Goal: Task Accomplishment & Management: Manage account settings

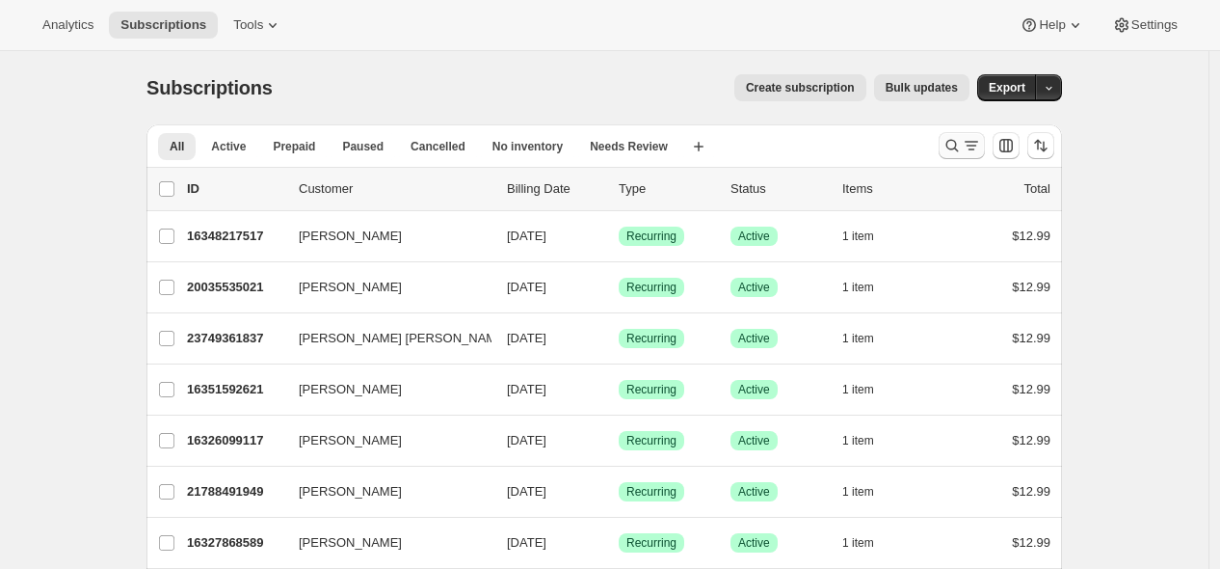
click at [710, 148] on icon "Search and filter results" at bounding box center [971, 145] width 19 height 19
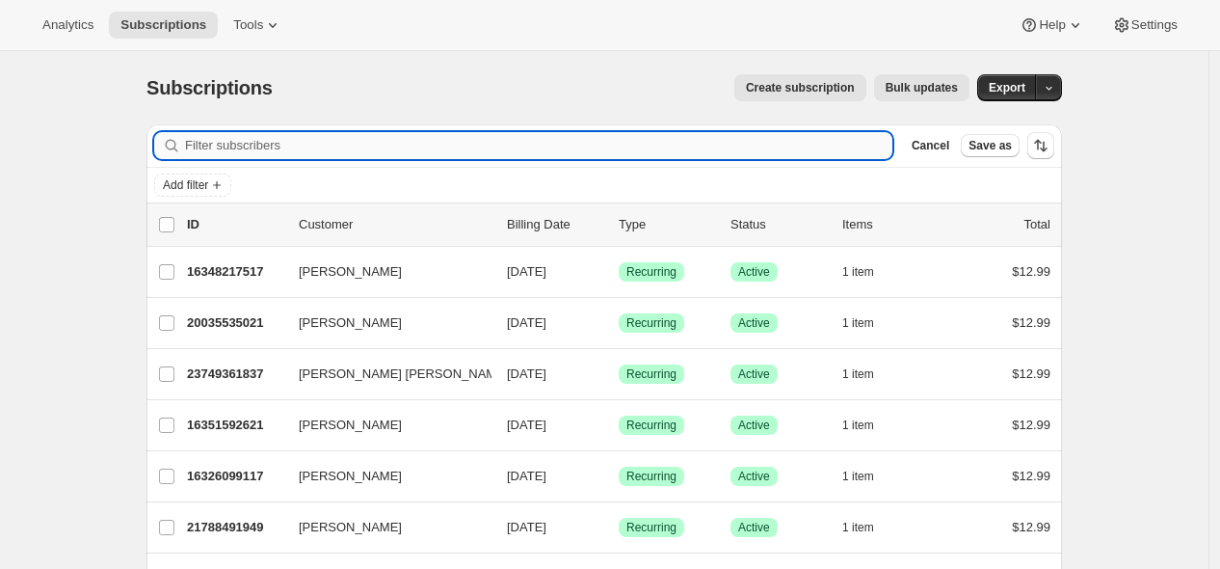
click at [636, 141] on input "Filter subscribers" at bounding box center [539, 145] width 708 height 27
type input "[EMAIL_ADDRESS][DOMAIN_NAME]"
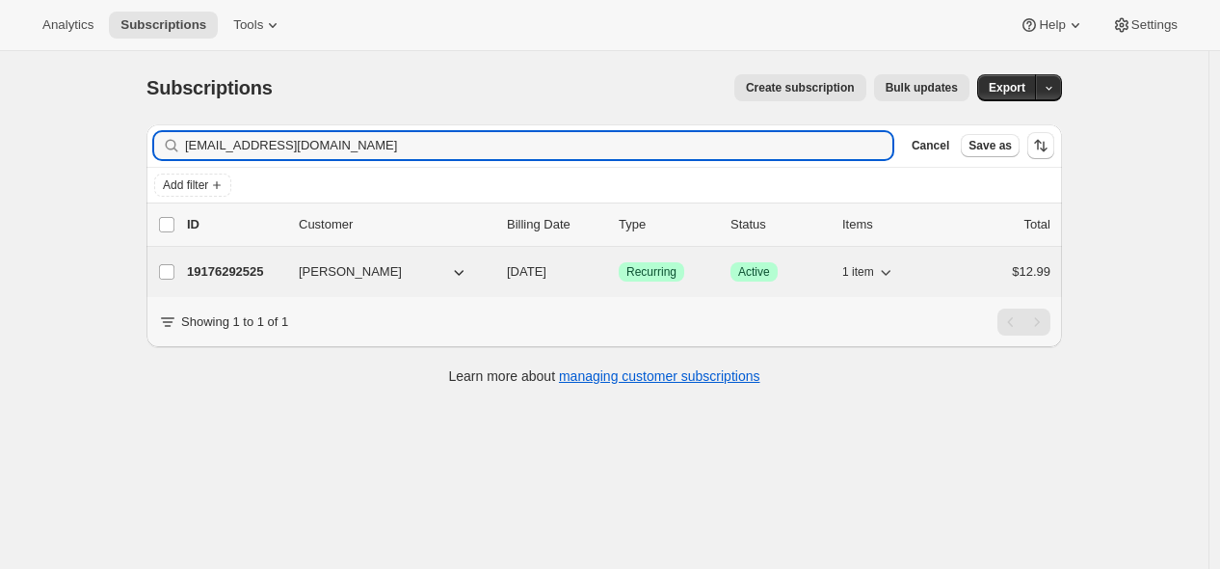
click at [238, 265] on p "19176292525" at bounding box center [235, 271] width 96 height 19
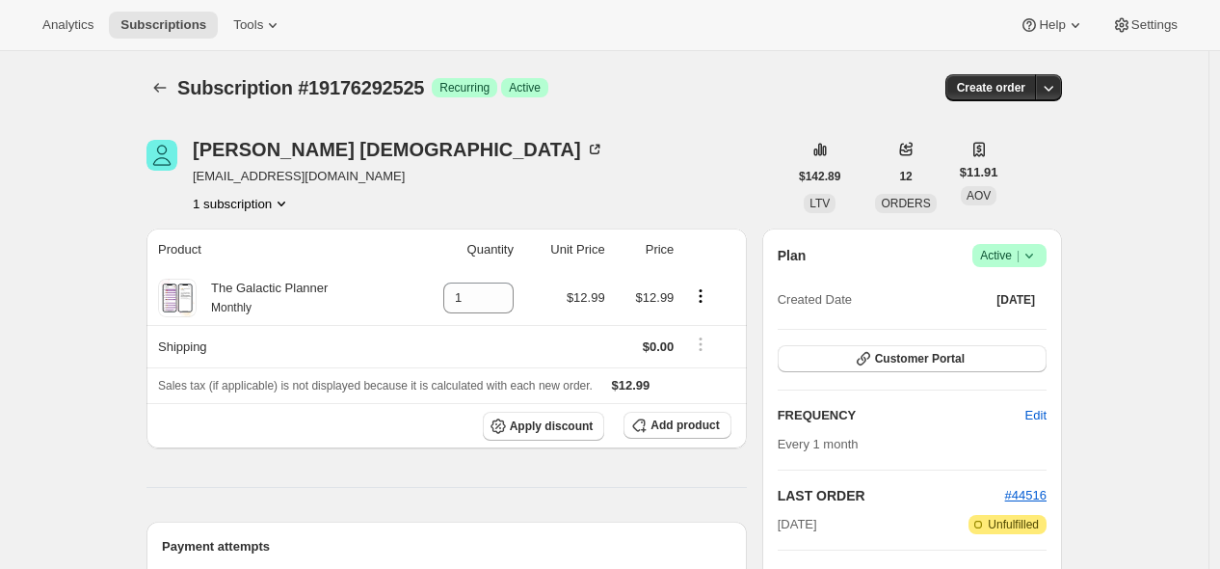
click at [710, 253] on icon at bounding box center [1029, 255] width 19 height 19
click at [710, 336] on button "Cancel subscription" at bounding box center [1008, 325] width 120 height 31
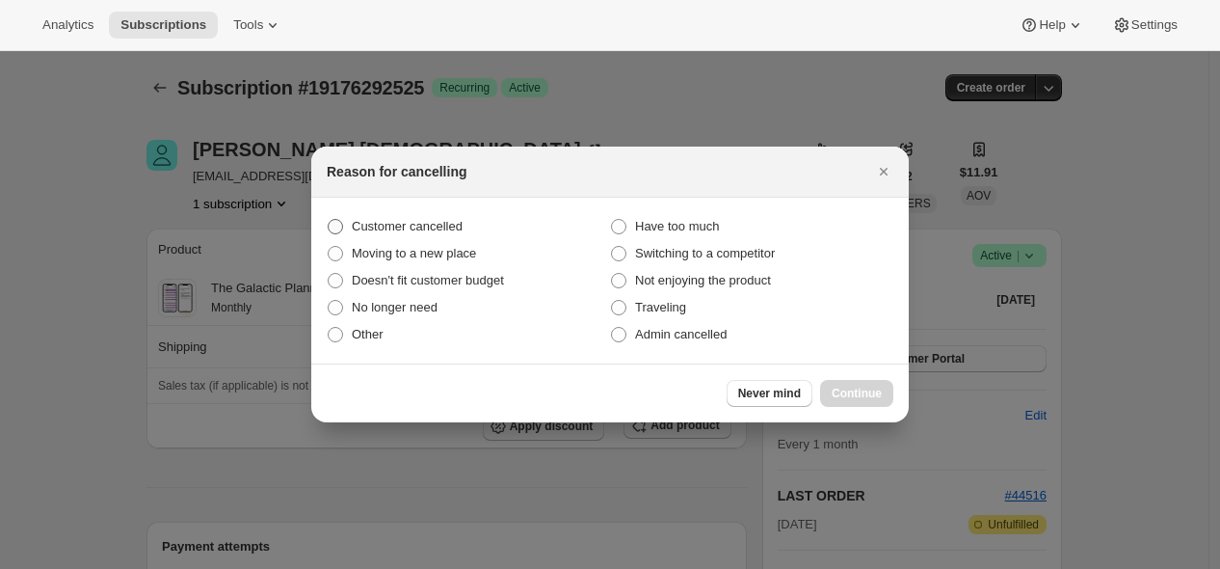
click at [463, 229] on span "Customer cancelled" at bounding box center [407, 226] width 111 height 14
click at [329, 220] on input "Customer cancelled" at bounding box center [328, 219] width 1 height 1
radio input "true"
click at [710, 393] on span "Continue" at bounding box center [857, 393] width 50 height 15
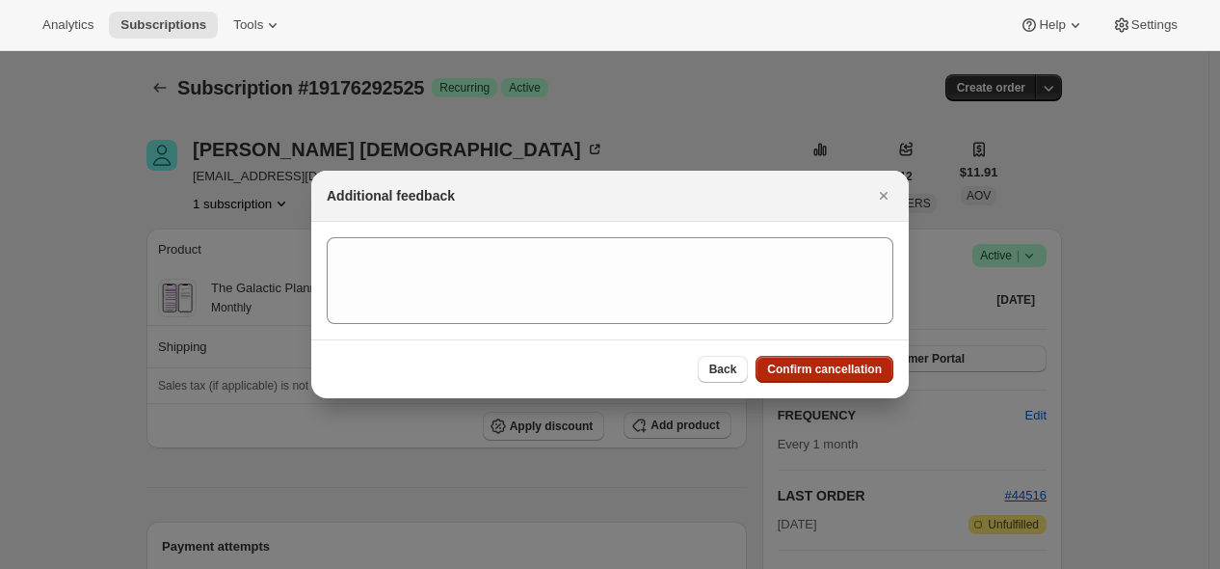
click at [710, 376] on span "Confirm cancellation" at bounding box center [824, 368] width 115 height 15
